Goal: Task Accomplishment & Management: Manage account settings

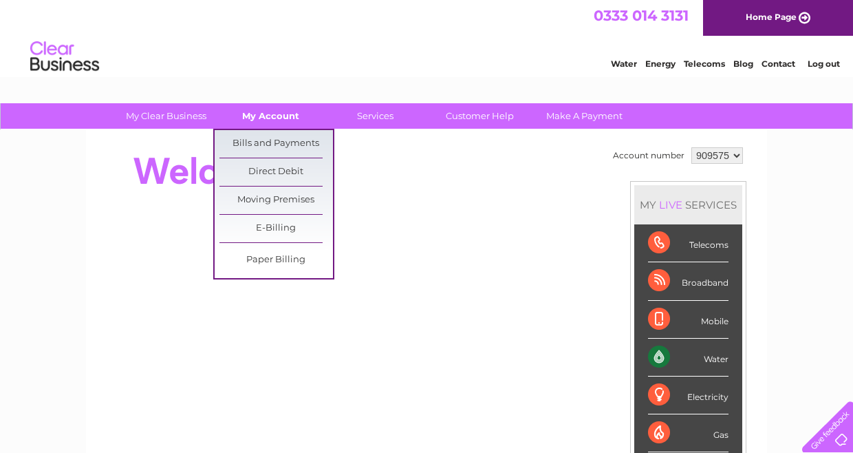
click at [279, 117] on link "My Account" at bounding box center [271, 115] width 114 height 25
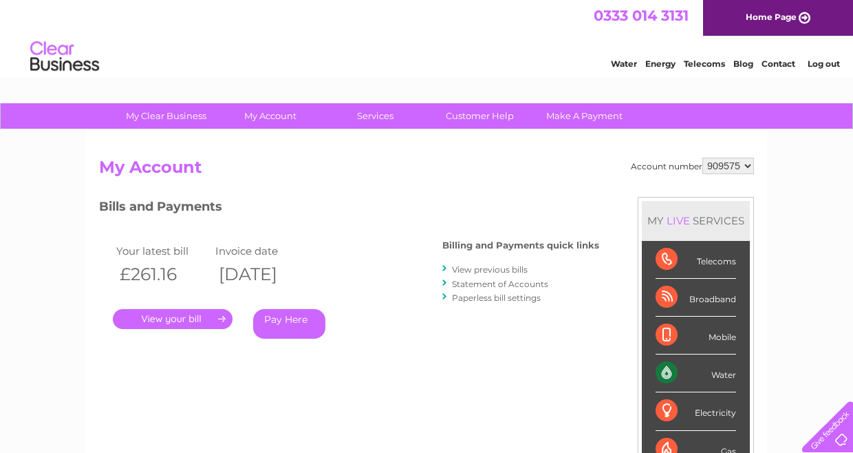
click at [502, 269] on link "View previous bills" at bounding box center [490, 269] width 76 height 10
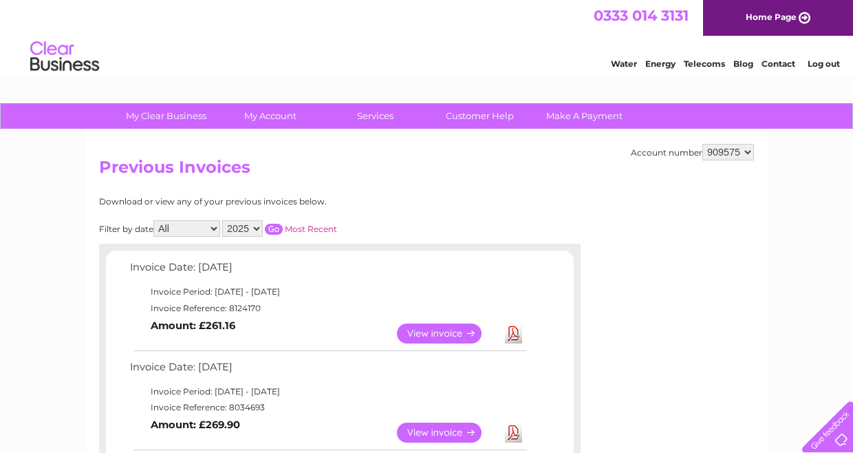
click at [514, 332] on link "Download" at bounding box center [513, 333] width 17 height 20
